Goal: Task Accomplishment & Management: Manage account settings

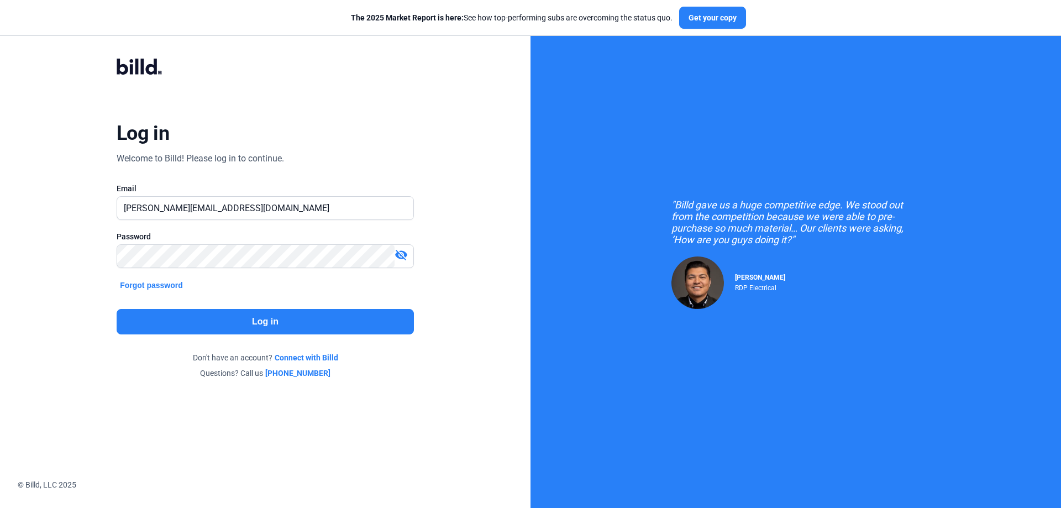
click at [275, 318] on button "Log in" at bounding box center [265, 321] width 297 height 25
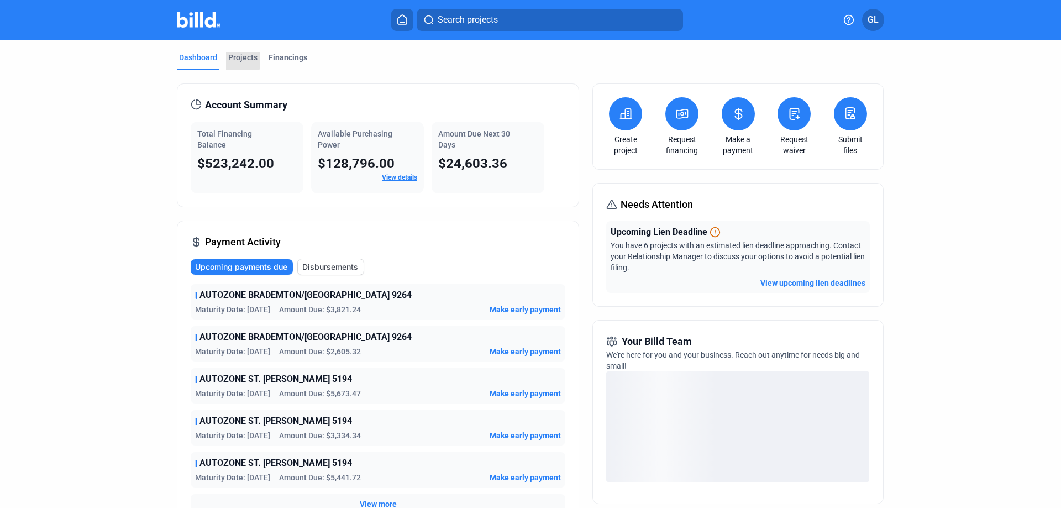
drag, startPoint x: 234, startPoint y: 56, endPoint x: 281, endPoint y: 82, distance: 54.2
click at [233, 56] on div "Projects" at bounding box center [242, 57] width 29 height 11
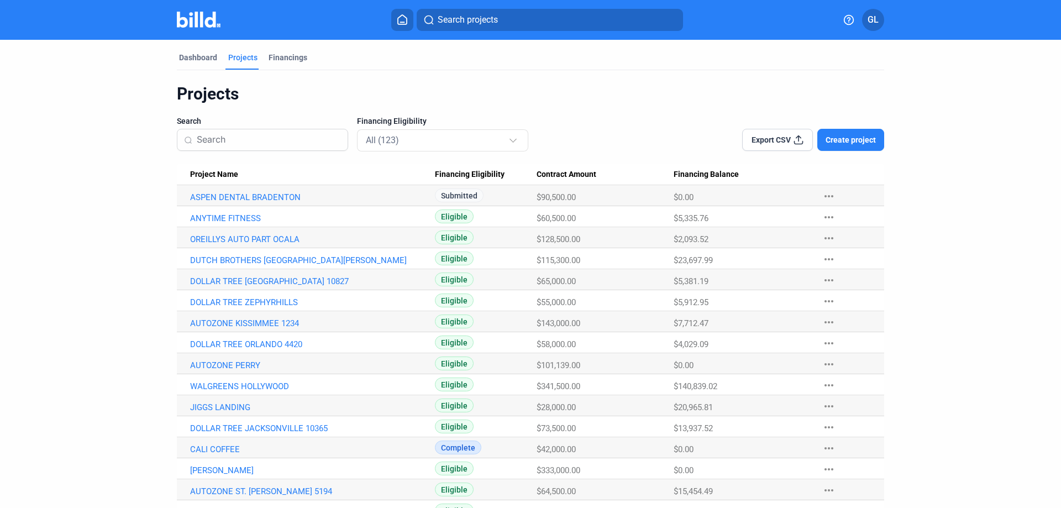
click at [245, 145] on input at bounding box center [269, 139] width 144 height 23
click at [274, 239] on link "OREILLYS AUTO PART OCALA" at bounding box center [312, 239] width 245 height 10
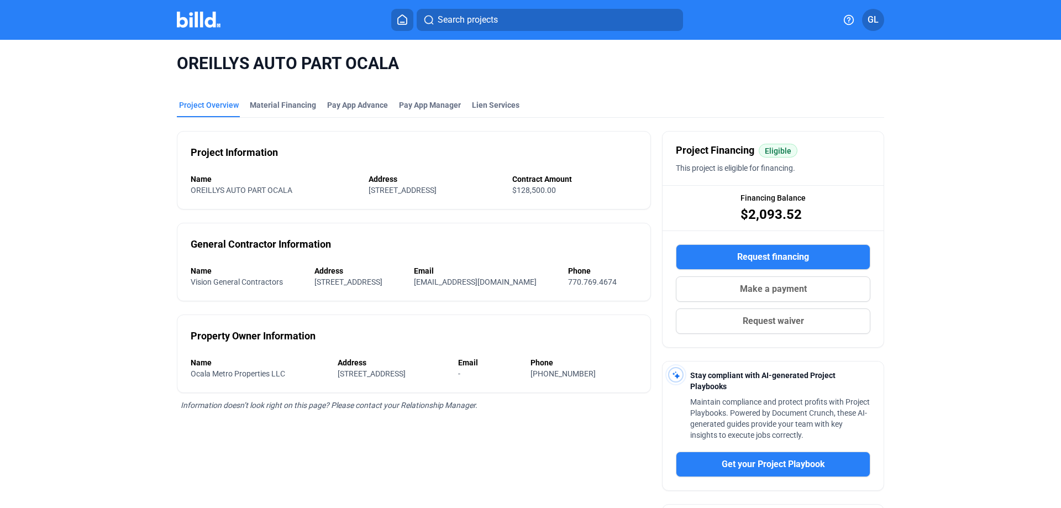
drag, startPoint x: 284, startPoint y: 104, endPoint x: 326, endPoint y: 126, distance: 47.7
click at [284, 104] on div "Material Financing" at bounding box center [283, 104] width 66 height 11
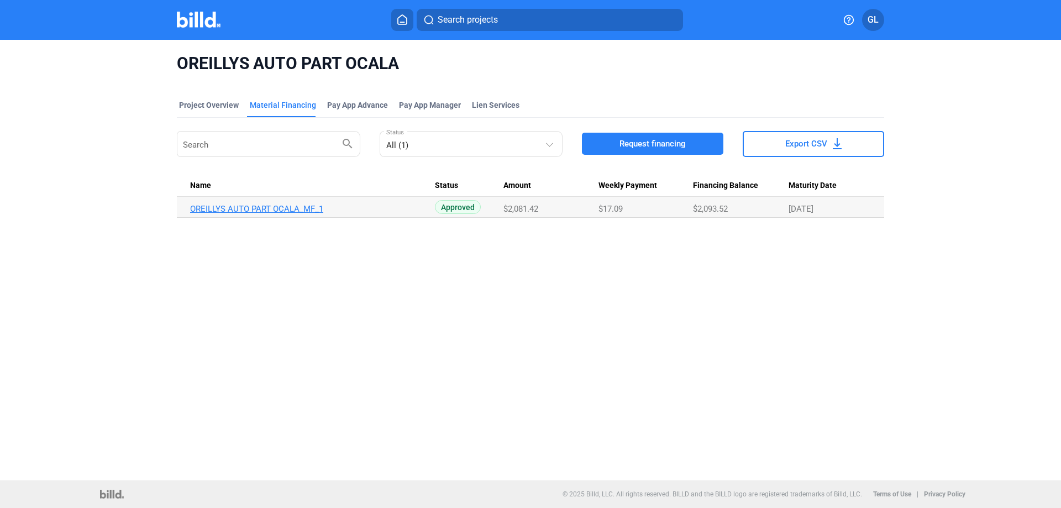
click at [303, 210] on link "OREILLYS AUTO PART OCALA_MF_1" at bounding box center [312, 209] width 245 height 10
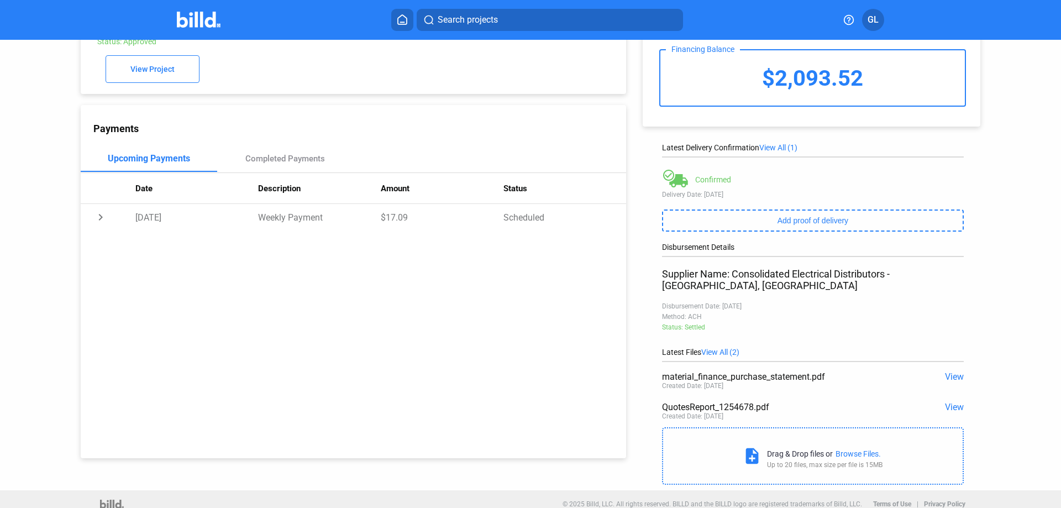
scroll to position [63, 0]
